Goal: Task Accomplishment & Management: Manage account settings

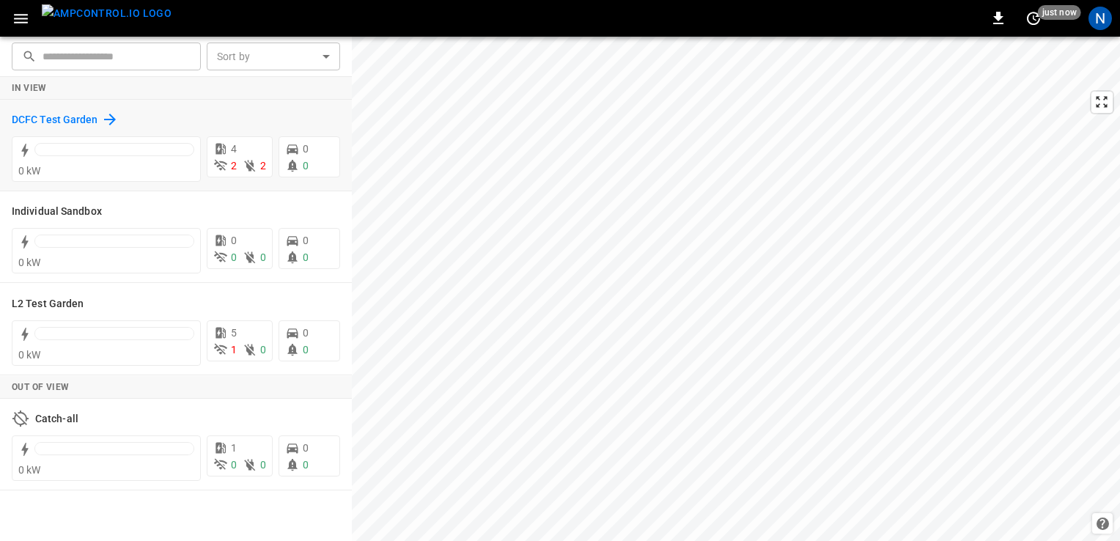
click at [91, 116] on h6 "DCFC Test Garden" at bounding box center [55, 120] width 86 height 16
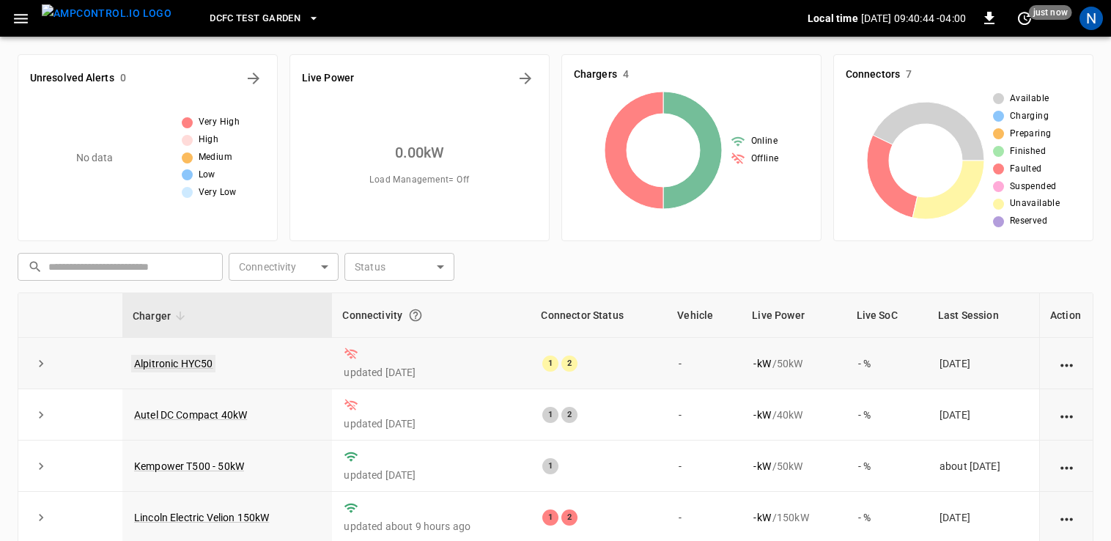
click at [188, 365] on link "Alpitronic HYC50" at bounding box center [173, 364] width 84 height 18
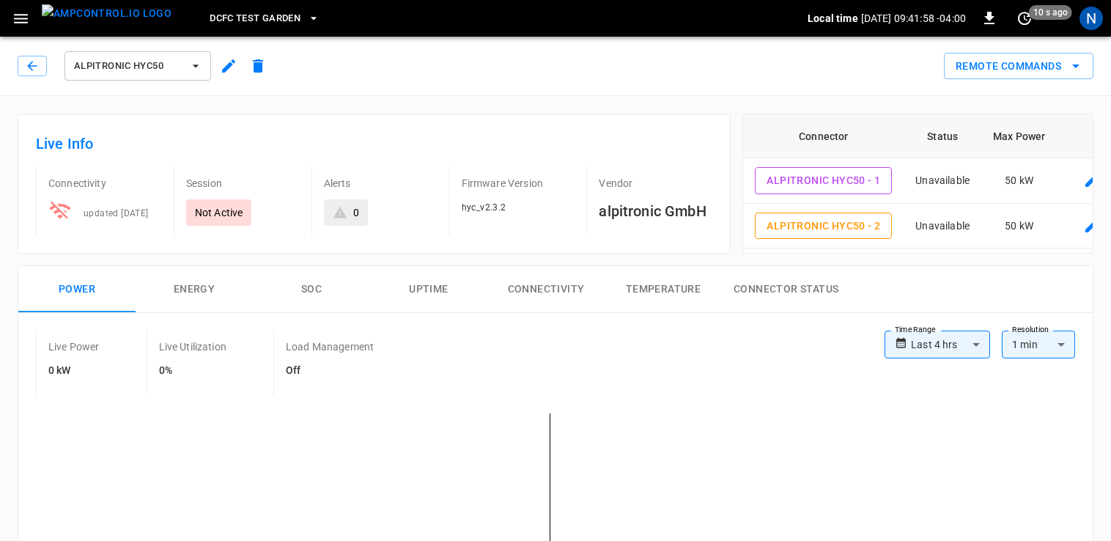
click at [226, 12] on span "DCFC Test Garden" at bounding box center [255, 18] width 91 height 17
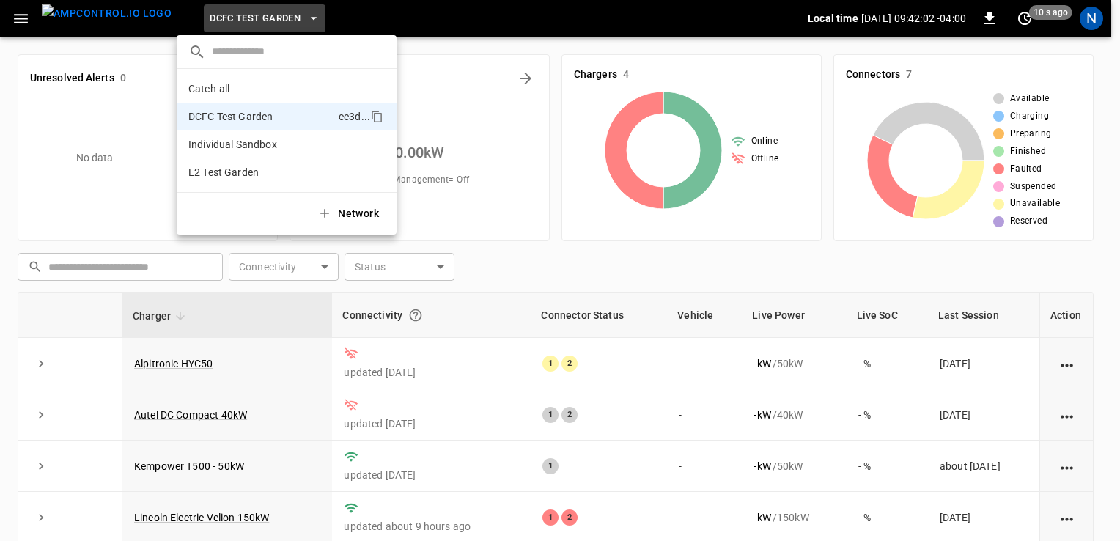
click at [262, 343] on div at bounding box center [560, 270] width 1120 height 541
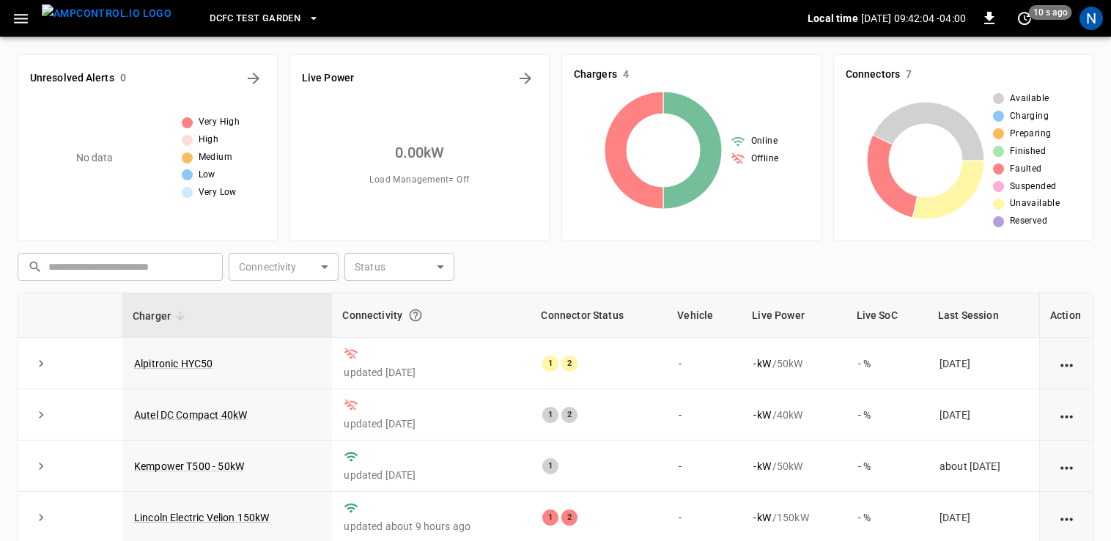
click at [237, 19] on span "DCFC Test Garden" at bounding box center [255, 18] width 91 height 17
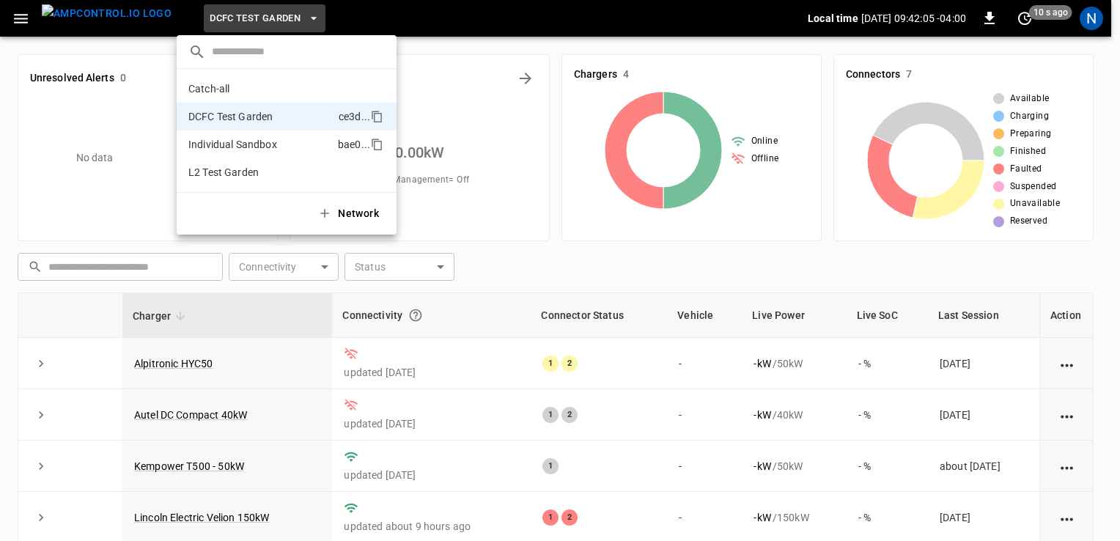
click at [261, 141] on p "Individual Sandbox" at bounding box center [260, 144] width 144 height 15
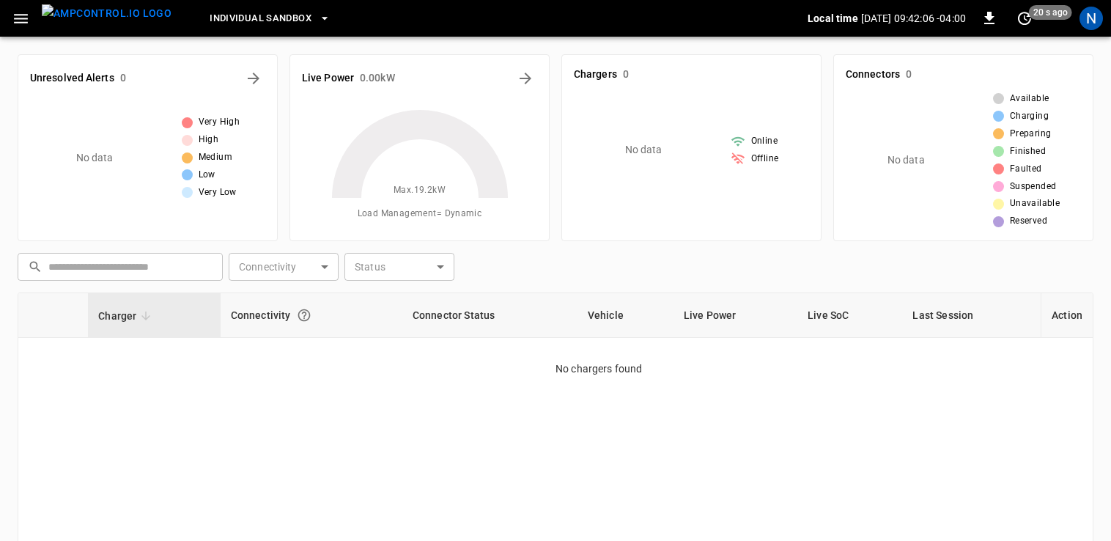
click at [261, 22] on span "Individual Sandbox" at bounding box center [261, 18] width 102 height 17
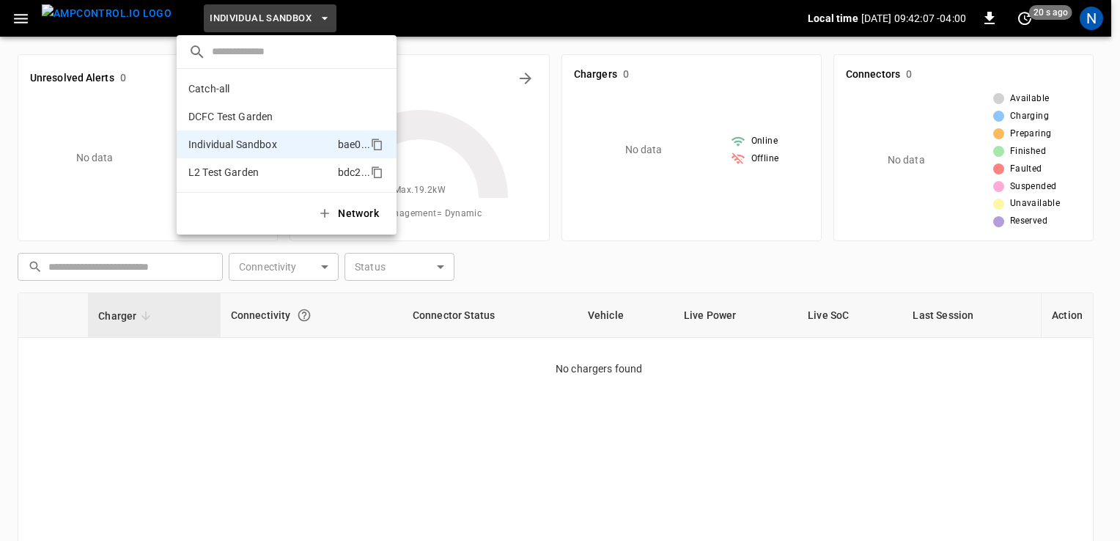
click at [239, 174] on p "L2 Test Garden" at bounding box center [260, 172] width 144 height 15
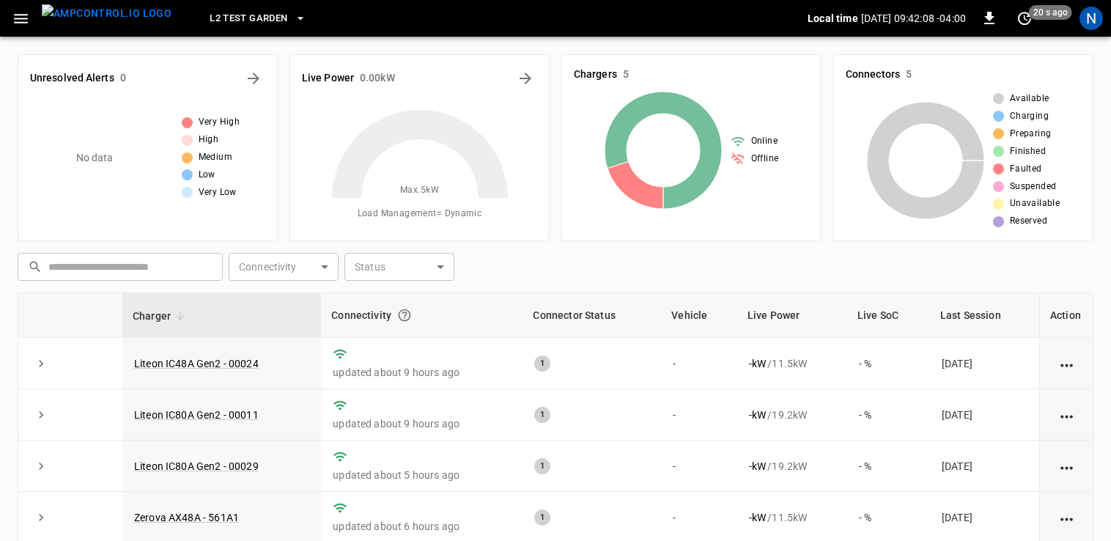
click at [244, 20] on span "L2 Test Garden" at bounding box center [249, 18] width 78 height 17
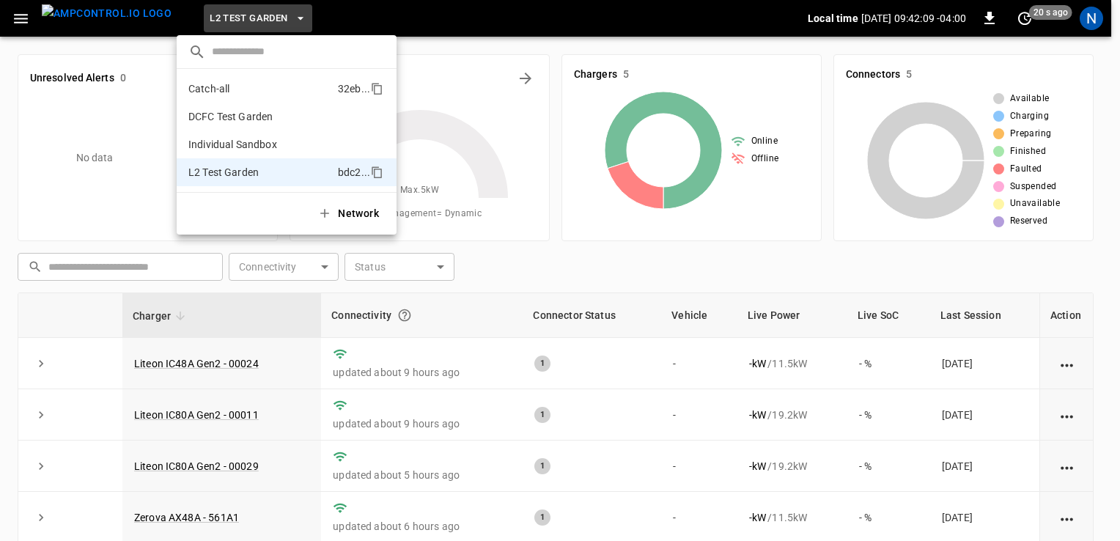
click at [232, 80] on li "Catch-all 32eb ..." at bounding box center [287, 89] width 220 height 28
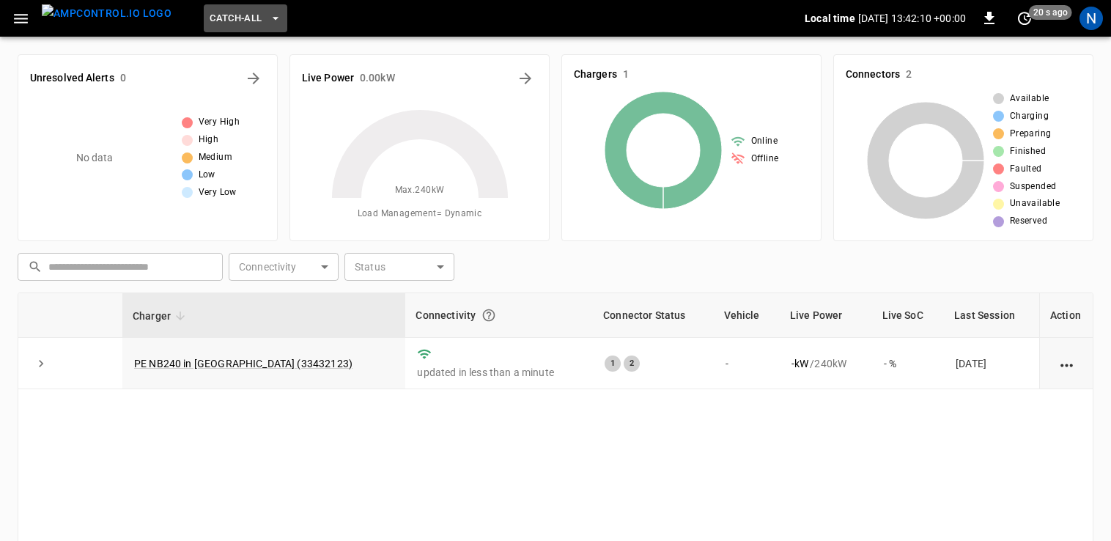
click at [232, 21] on span "Catch-all" at bounding box center [236, 18] width 52 height 17
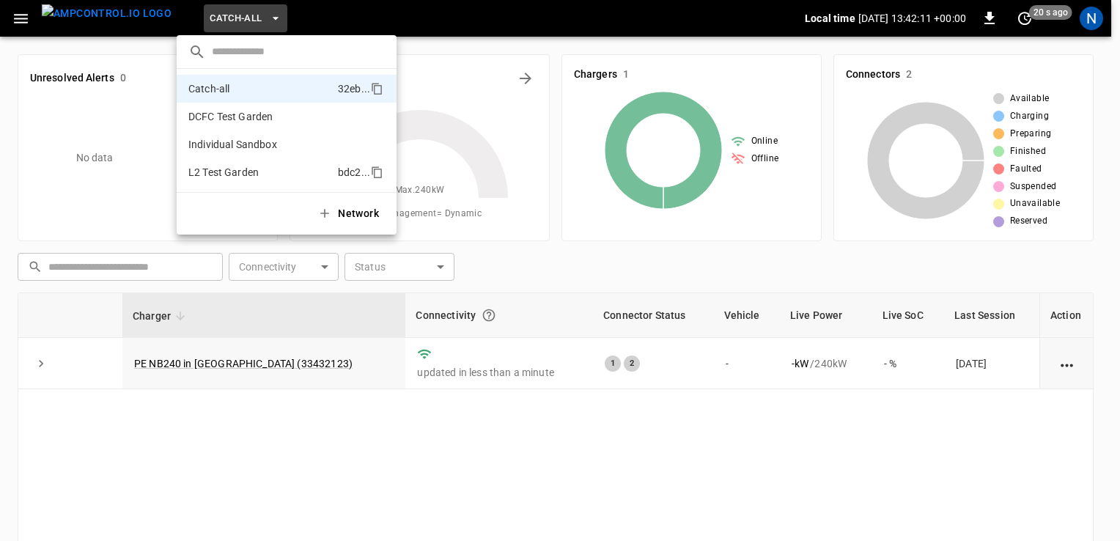
click at [240, 166] on p "L2 Test Garden" at bounding box center [260, 172] width 144 height 15
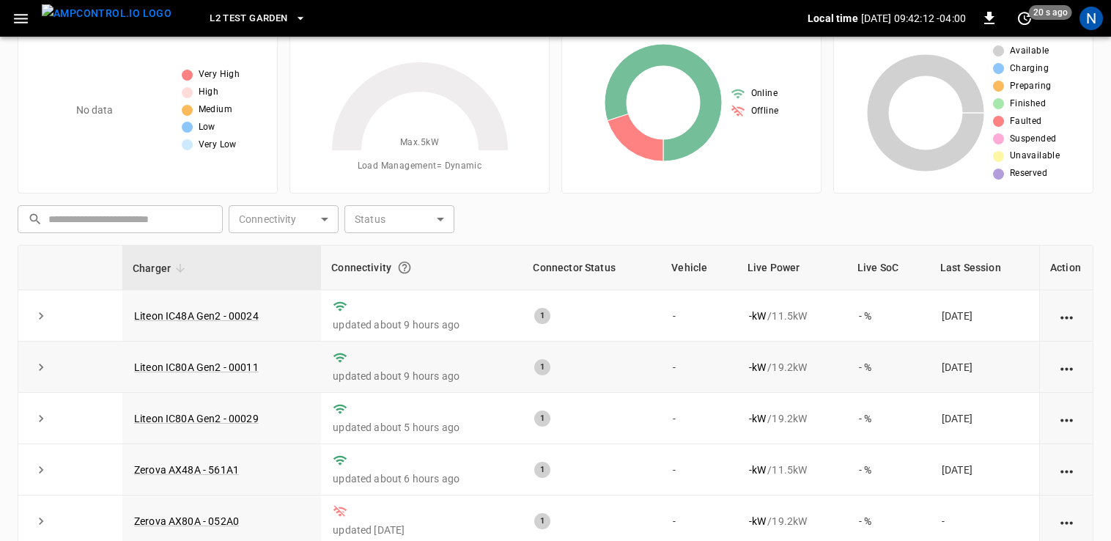
scroll to position [73, 0]
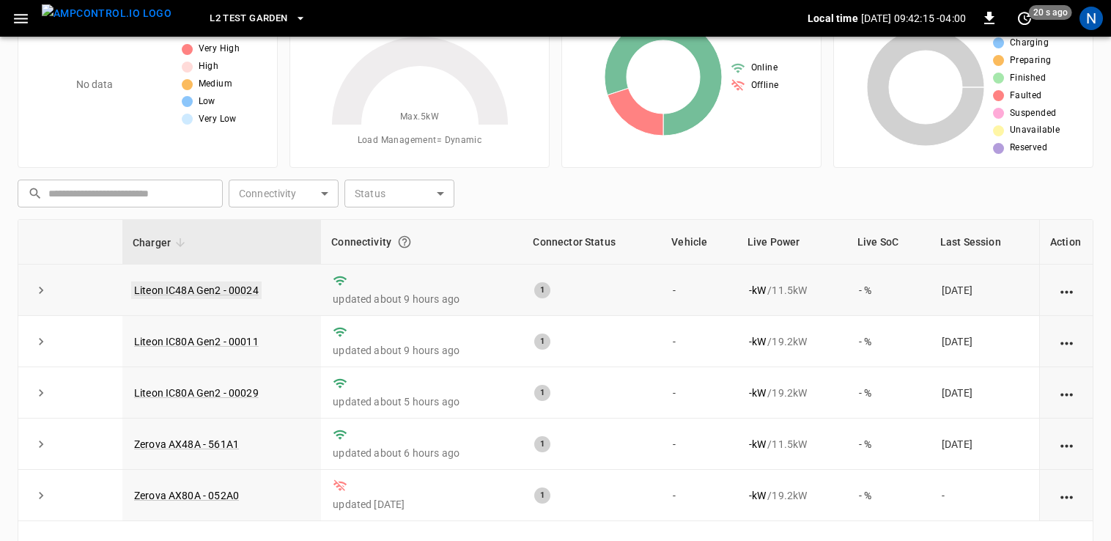
click at [192, 290] on link "Liteon IC48A Gen2 - 00024" at bounding box center [196, 290] width 130 height 18
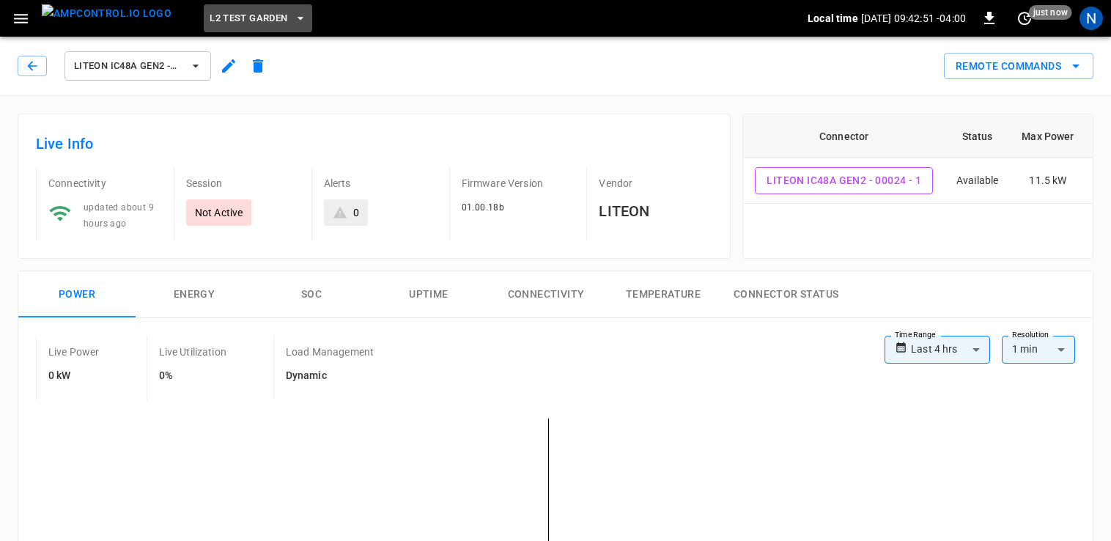
click at [213, 24] on span "L2 Test Garden" at bounding box center [249, 18] width 78 height 17
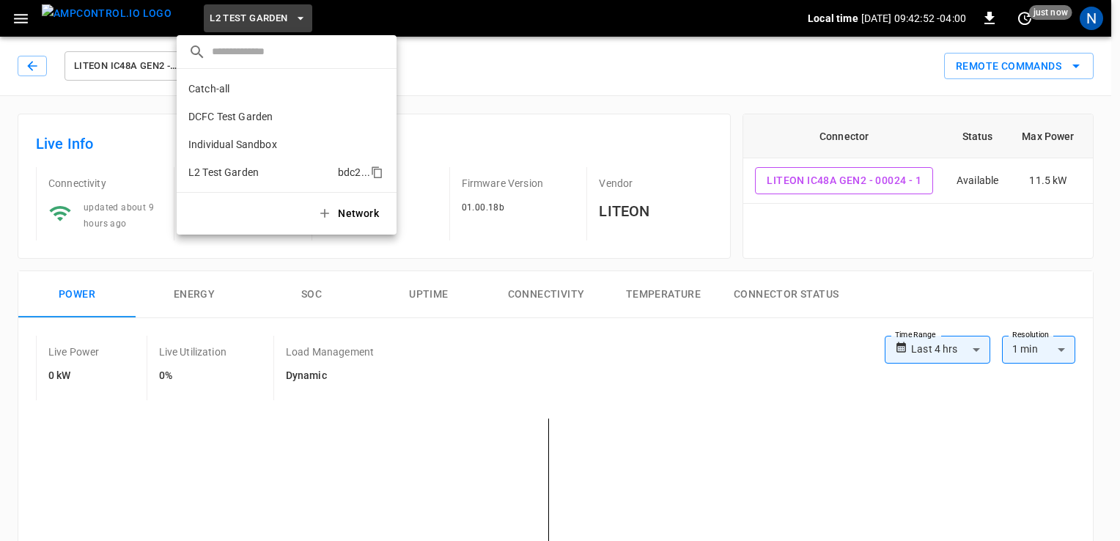
click at [223, 172] on p "L2 Test Garden" at bounding box center [260, 172] width 144 height 15
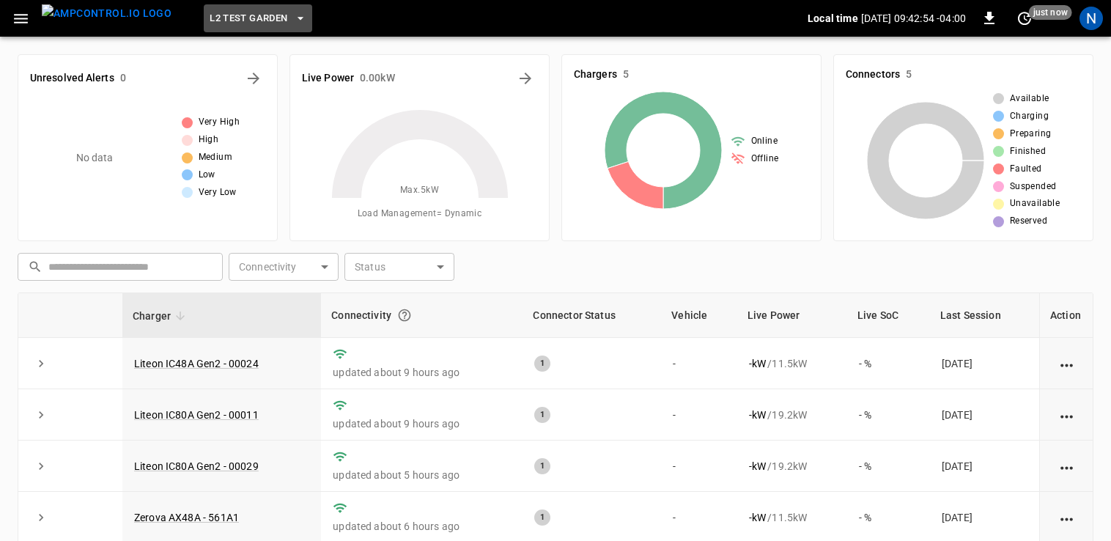
click at [226, 15] on span "L2 Test Garden" at bounding box center [249, 18] width 78 height 17
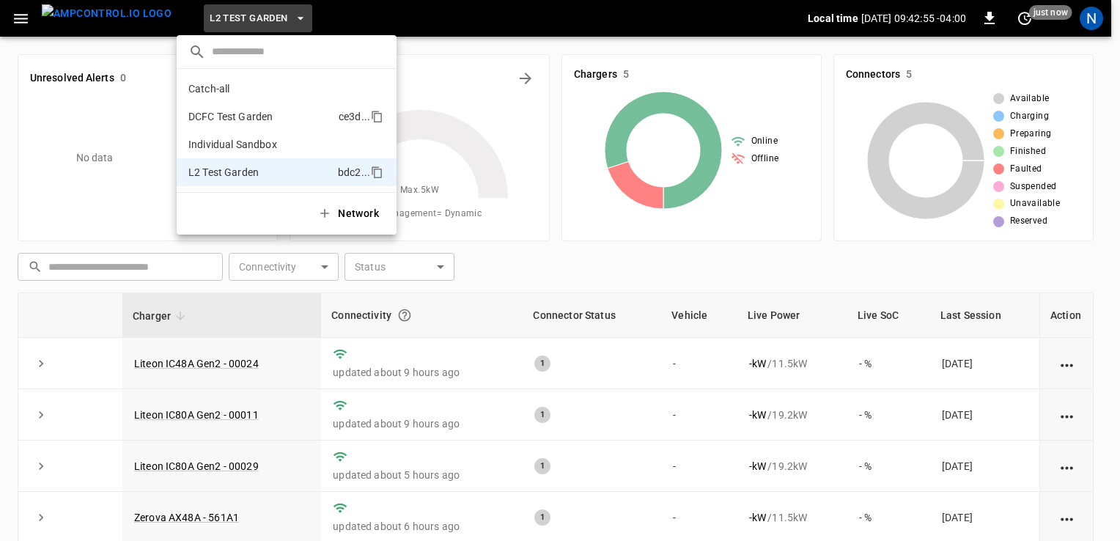
click at [234, 111] on p "DCFC Test Garden" at bounding box center [260, 116] width 144 height 15
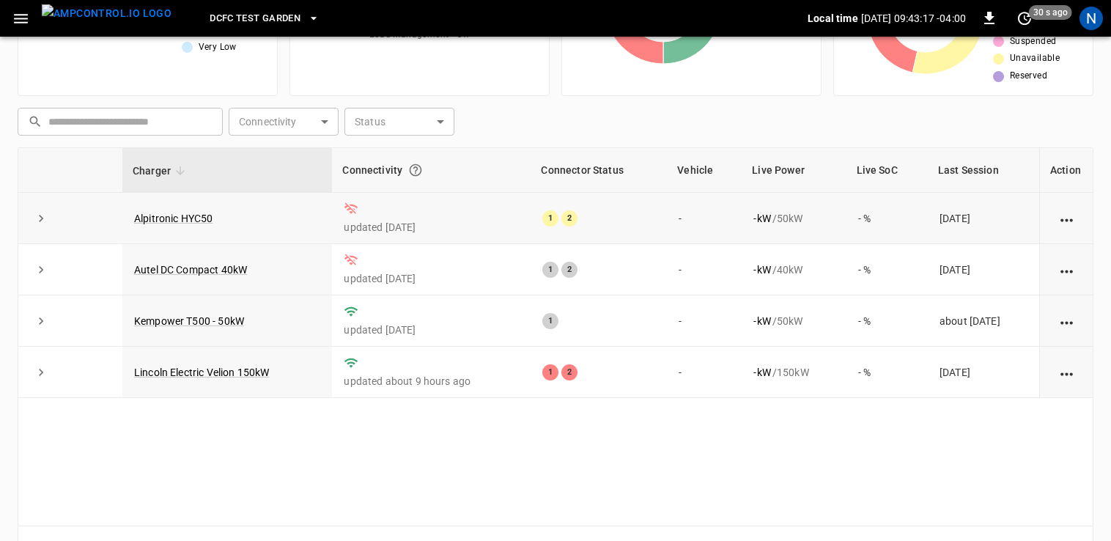
scroll to position [147, 0]
click at [220, 13] on span "DCFC Test Garden" at bounding box center [255, 18] width 91 height 17
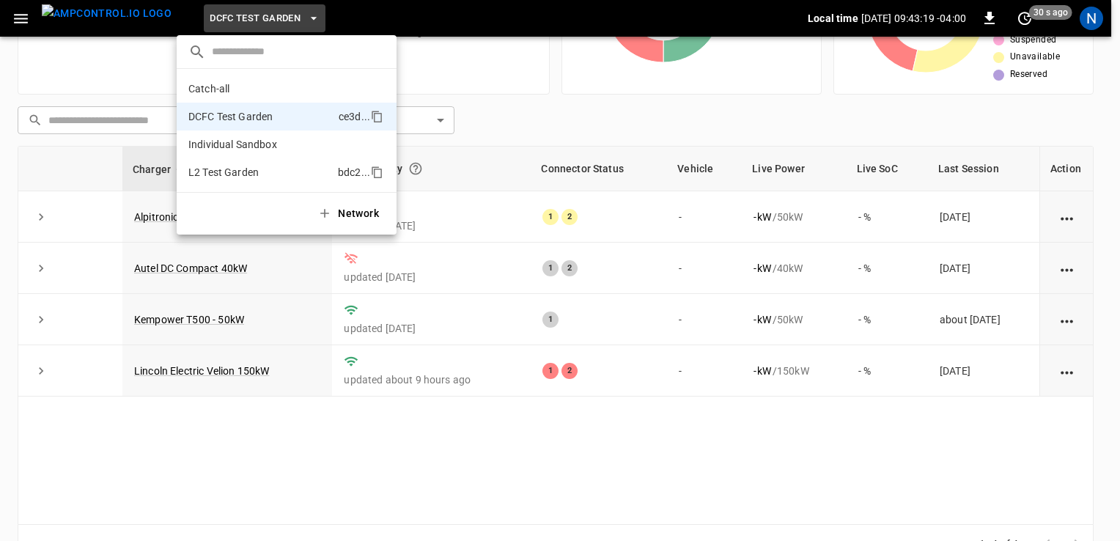
click at [243, 174] on p "L2 Test Garden" at bounding box center [260, 172] width 144 height 15
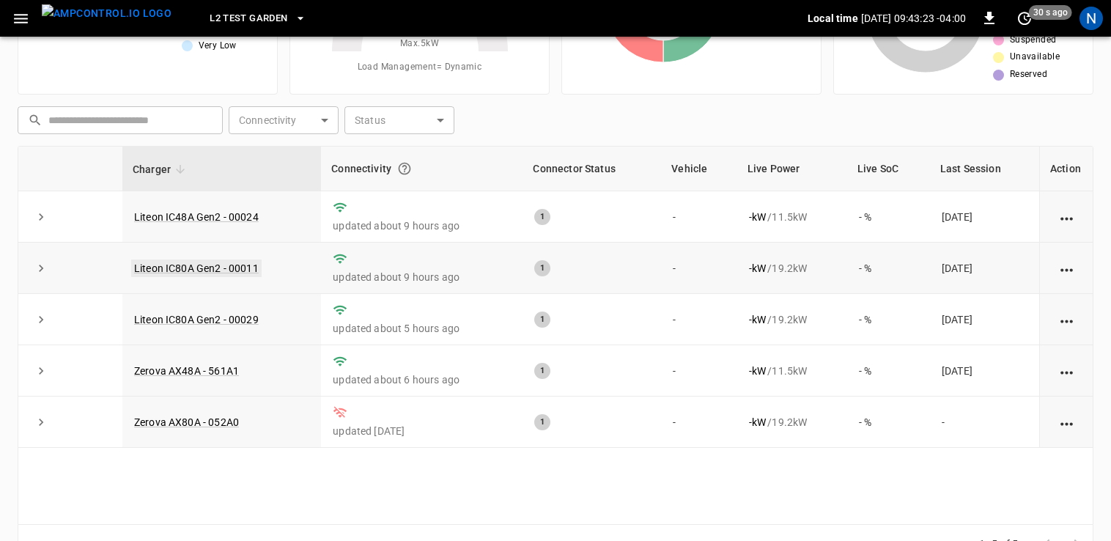
click at [207, 262] on link "Liteon IC80A Gen2 - 00011" at bounding box center [196, 268] width 130 height 18
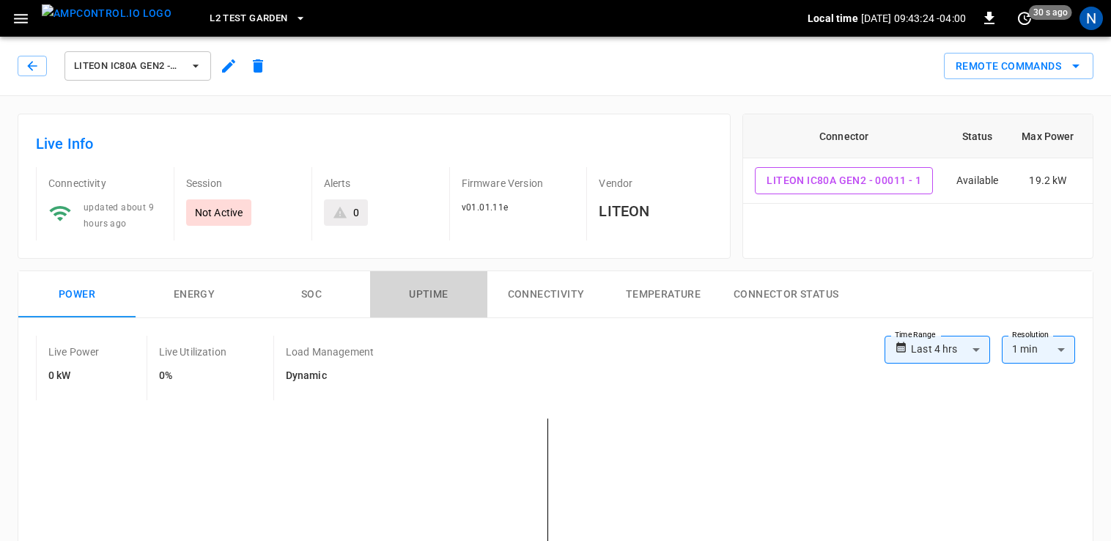
drag, startPoint x: 438, startPoint y: 288, endPoint x: 446, endPoint y: 288, distance: 8.1
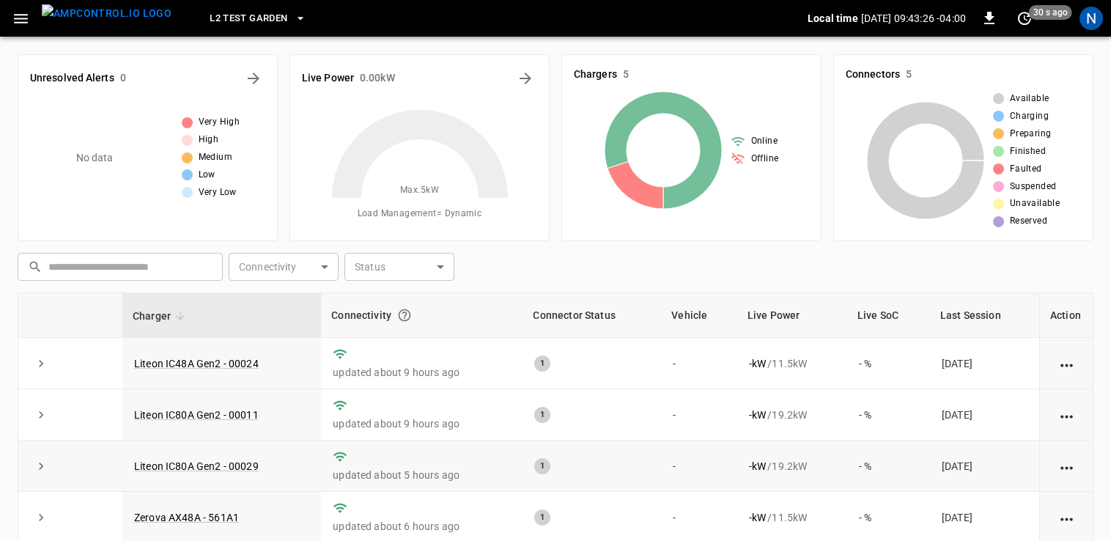
scroll to position [147, 0]
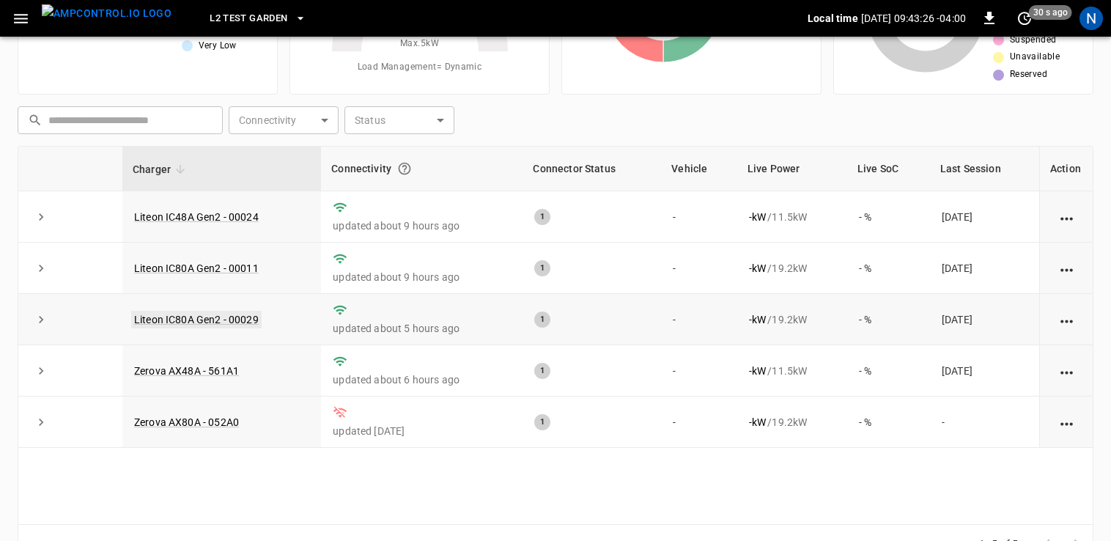
click at [217, 323] on link "Liteon IC80A Gen2 - 00029" at bounding box center [196, 320] width 130 height 18
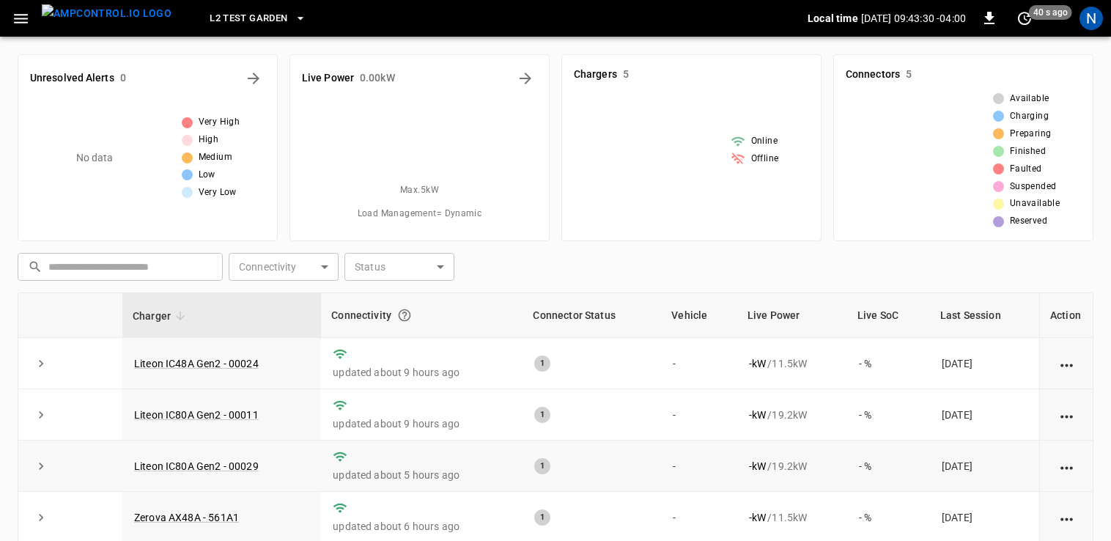
scroll to position [147, 0]
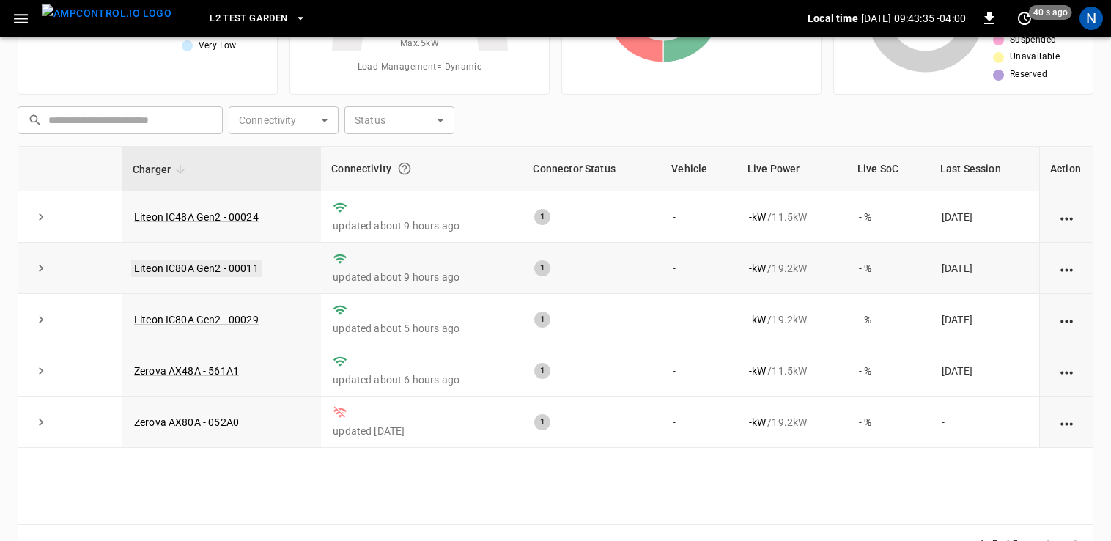
click at [250, 270] on link "Liteon IC80A Gen2 - 00011" at bounding box center [196, 268] width 130 height 18
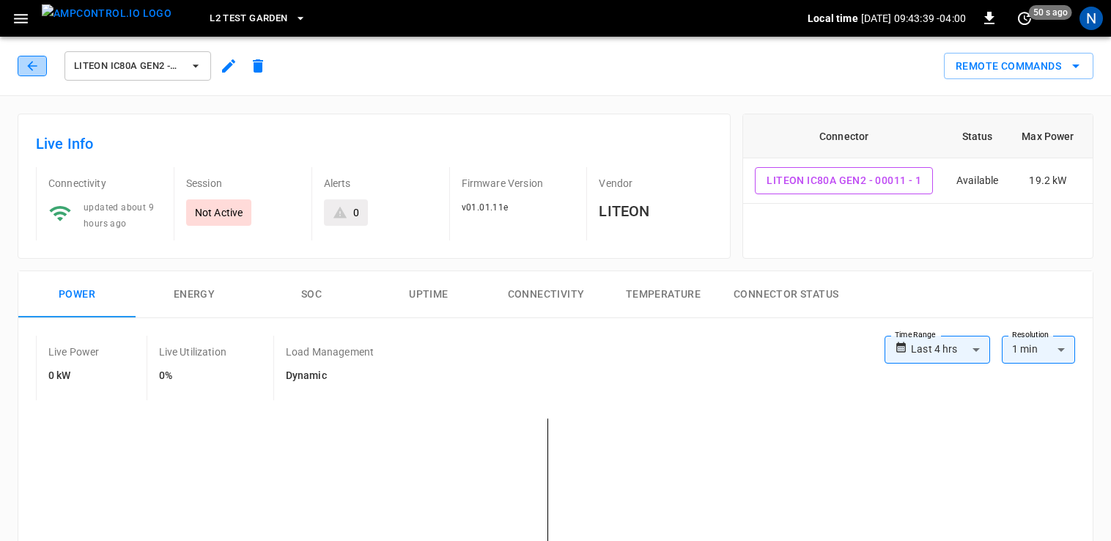
click at [26, 68] on icon "button" at bounding box center [32, 66] width 15 height 15
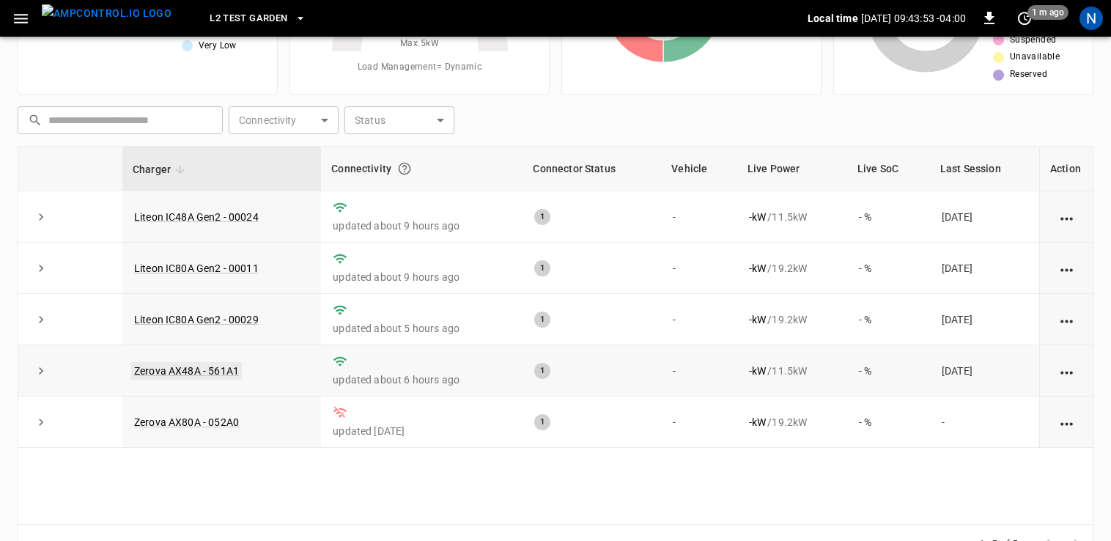
click at [191, 369] on link "Zerova AX48A - 561A1" at bounding box center [186, 371] width 111 height 18
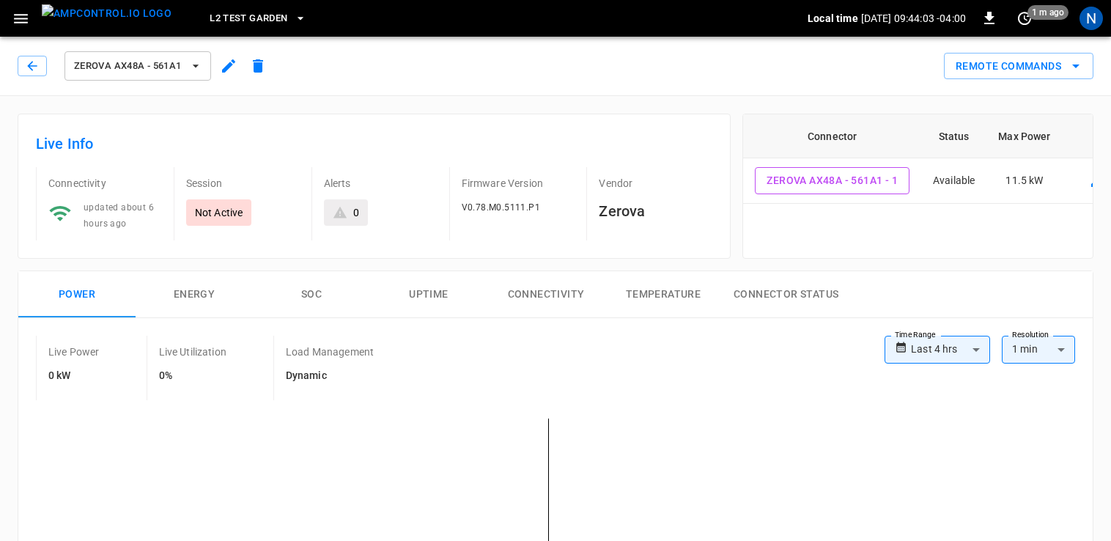
click at [138, 59] on span "Zerova AX48A - 561A1" at bounding box center [128, 66] width 108 height 17
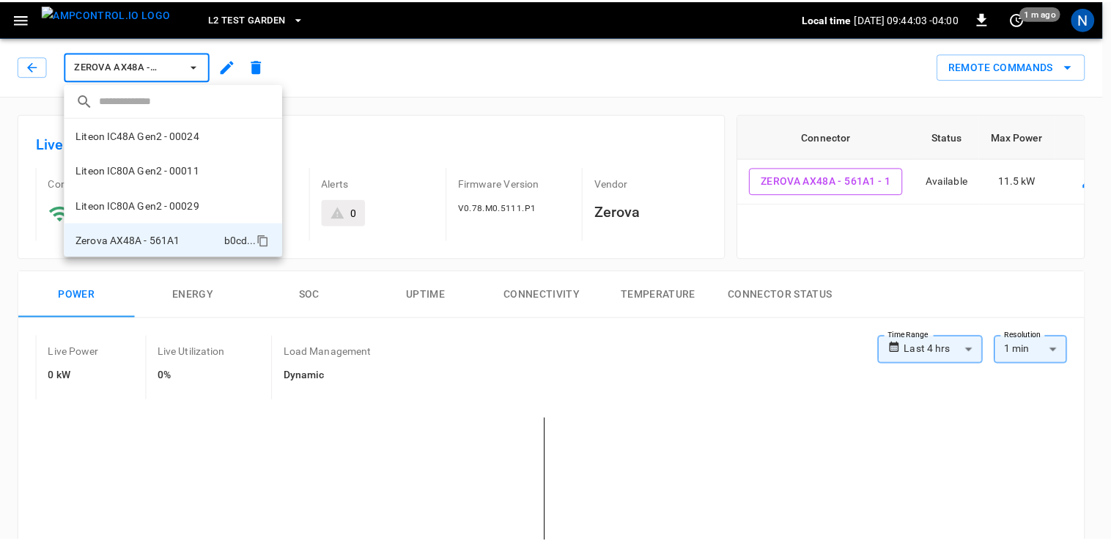
scroll to position [36, 0]
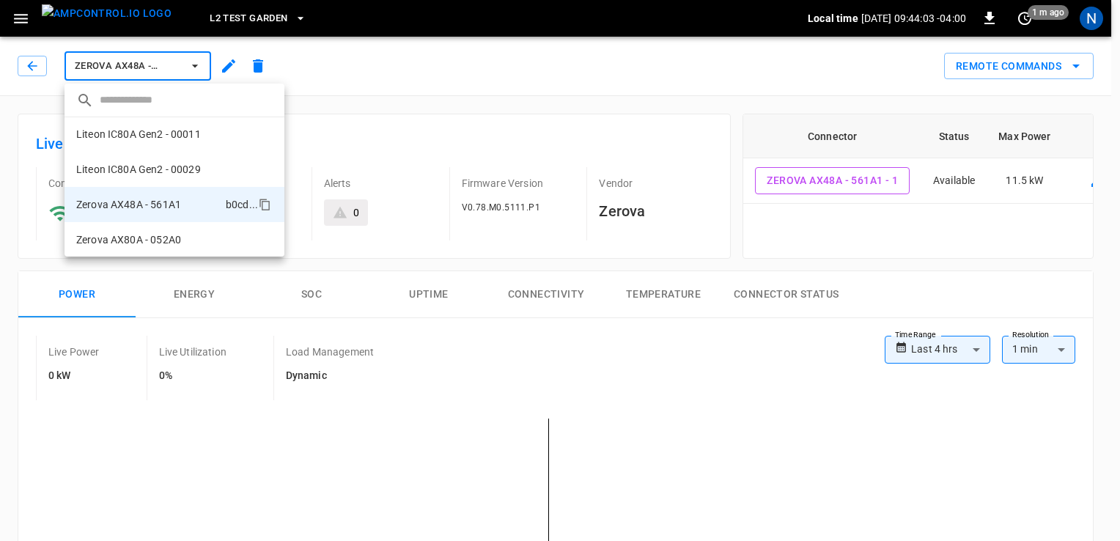
click at [138, 59] on div at bounding box center [560, 270] width 1120 height 541
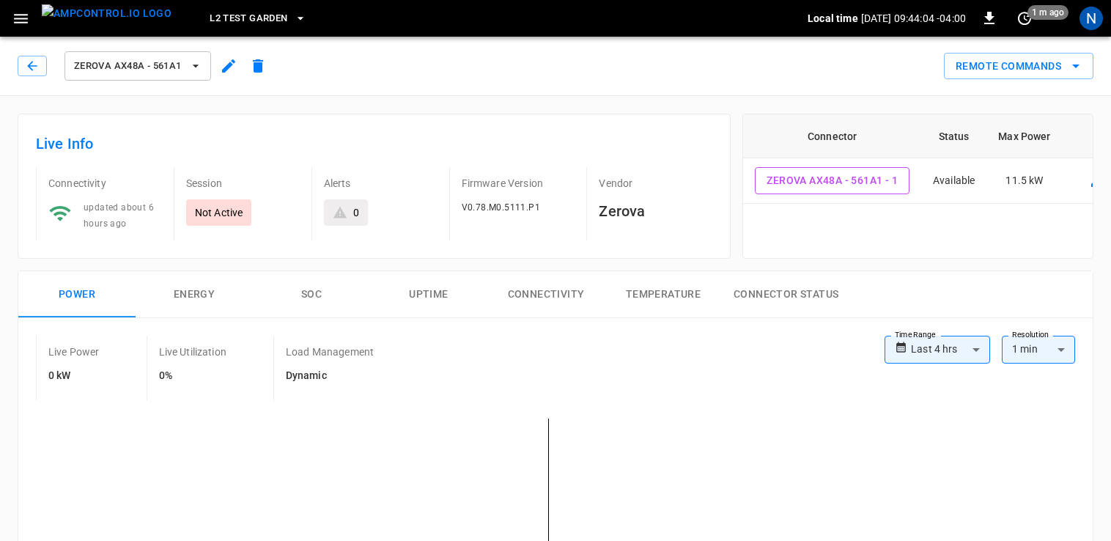
click at [225, 65] on icon "button" at bounding box center [229, 66] width 18 height 18
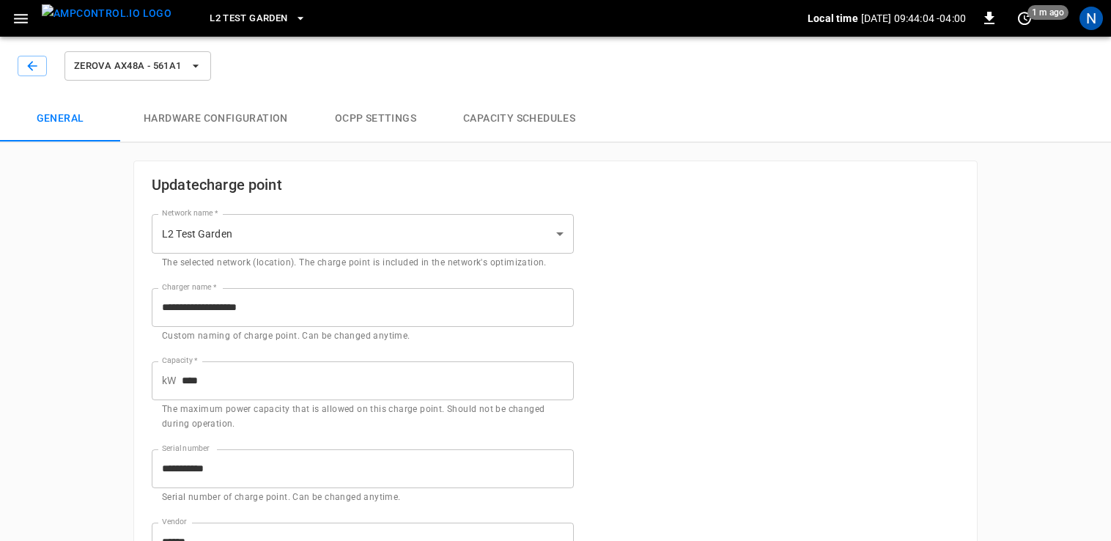
type input "**********"
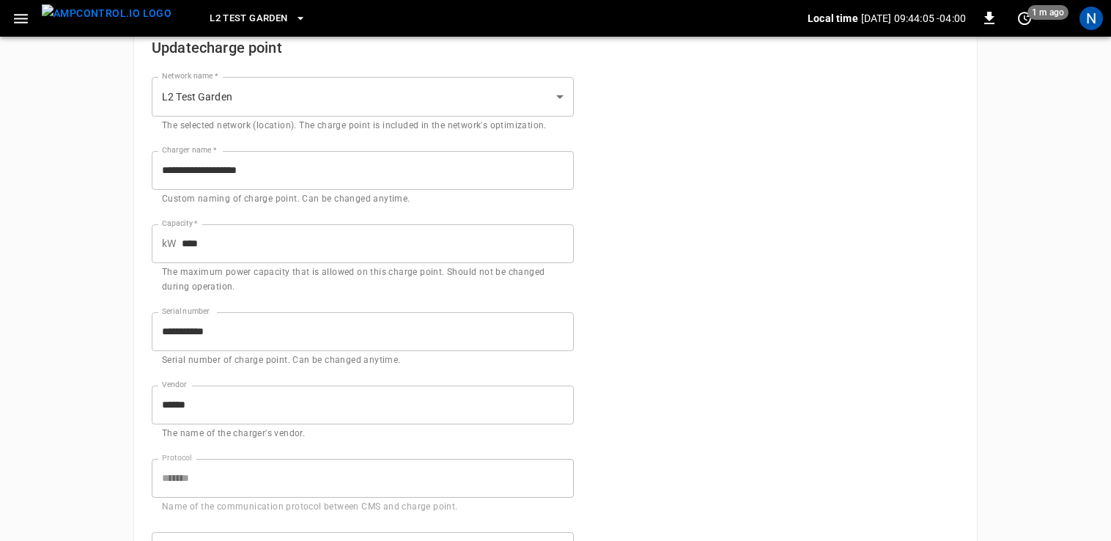
scroll to position [147, 0]
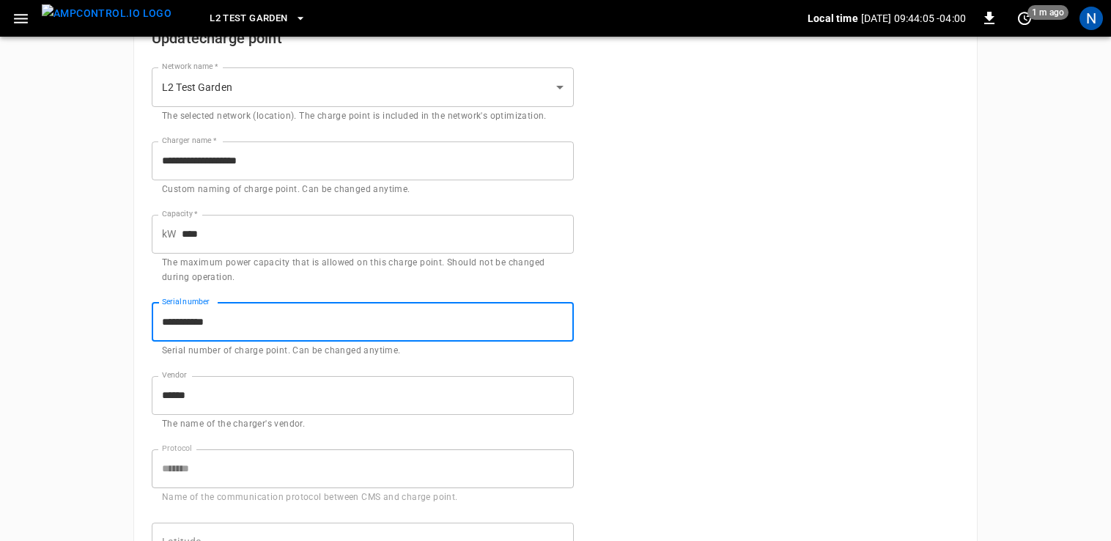
drag, startPoint x: 276, startPoint y: 322, endPoint x: 155, endPoint y: 322, distance: 120.9
click at [155, 322] on input "**********" at bounding box center [363, 322] width 422 height 39
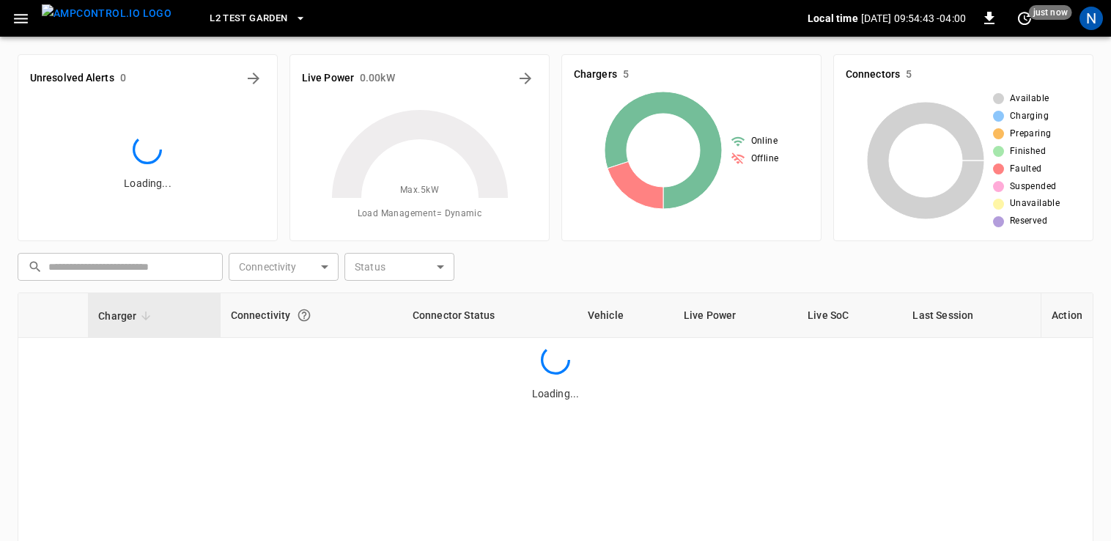
scroll to position [147, 0]
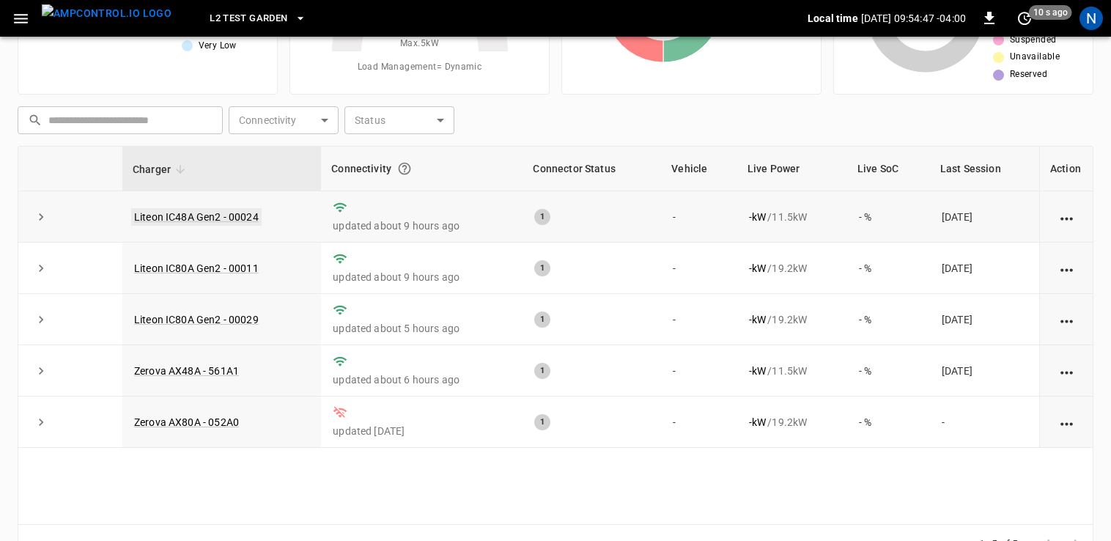
click at [199, 210] on link "Liteon IC48A Gen2 - 00024" at bounding box center [196, 217] width 130 height 18
